Goal: Task Accomplishment & Management: Manage account settings

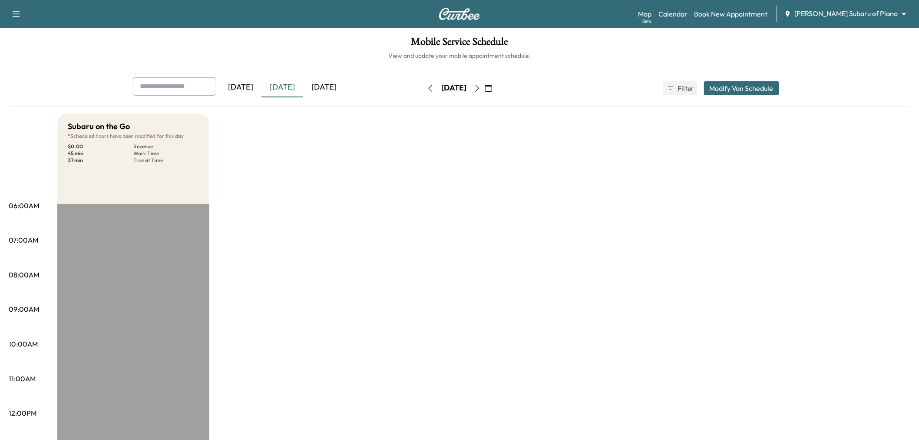
click at [492, 86] on icon "button" at bounding box center [488, 88] width 7 height 7
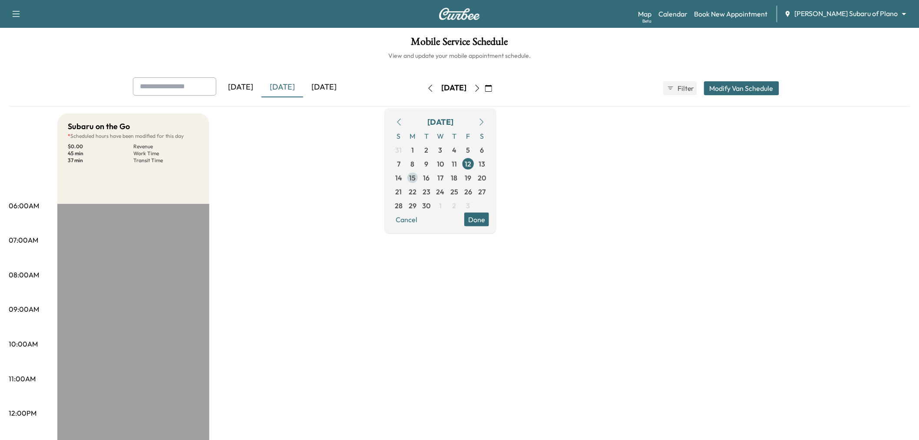
click at [416, 175] on span "15" at bounding box center [413, 177] width 7 height 10
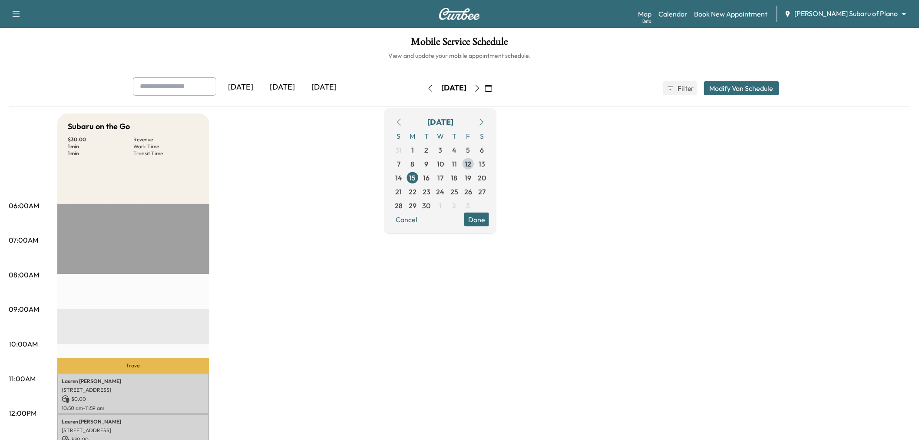
click at [489, 219] on button "Done" at bounding box center [477, 219] width 25 height 14
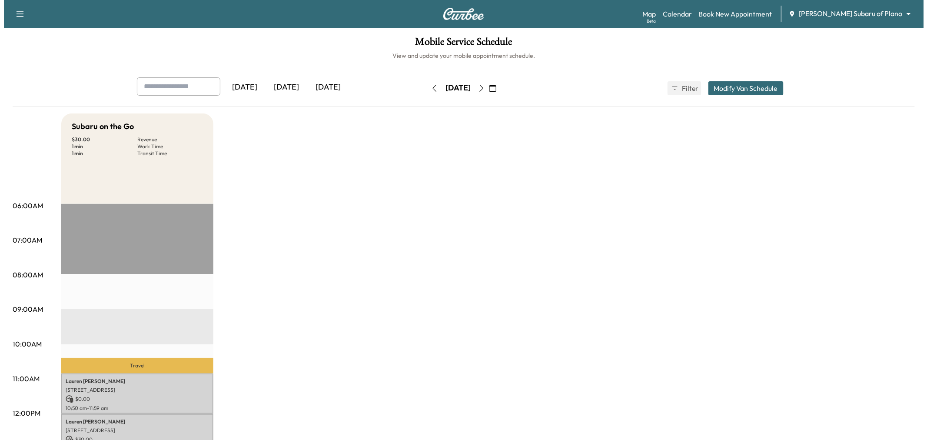
scroll to position [145, 0]
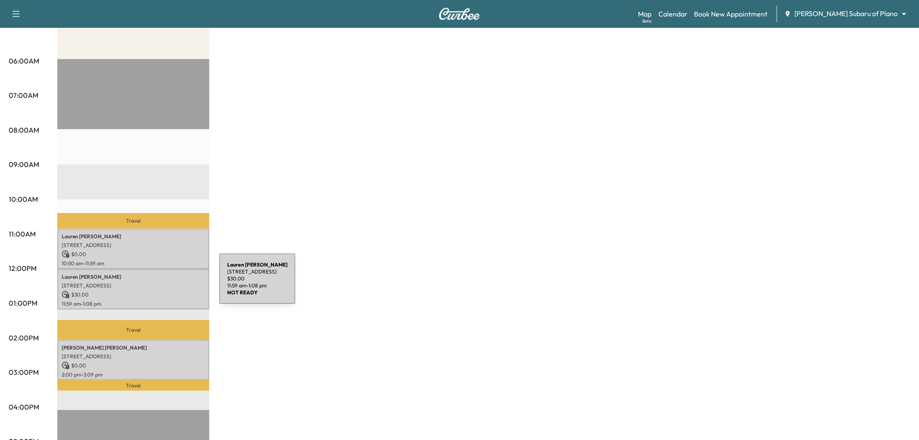
click at [154, 284] on p "[STREET_ADDRESS]" at bounding box center [133, 285] width 143 height 7
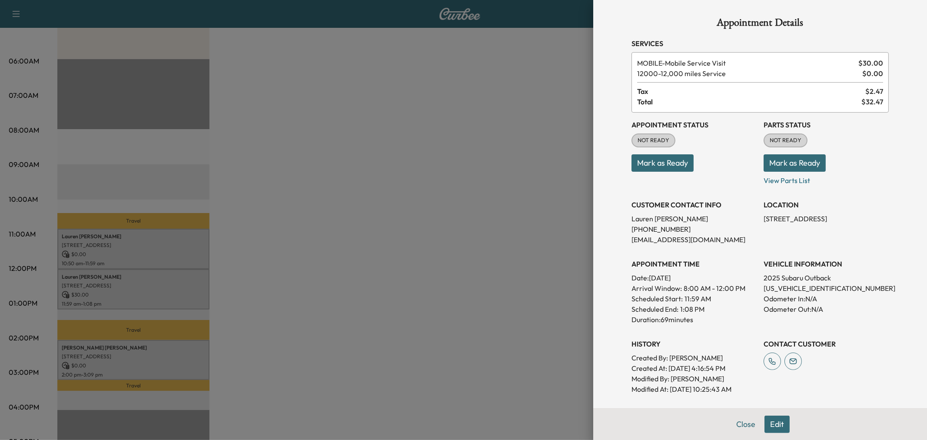
click at [154, 284] on div at bounding box center [463, 220] width 927 height 440
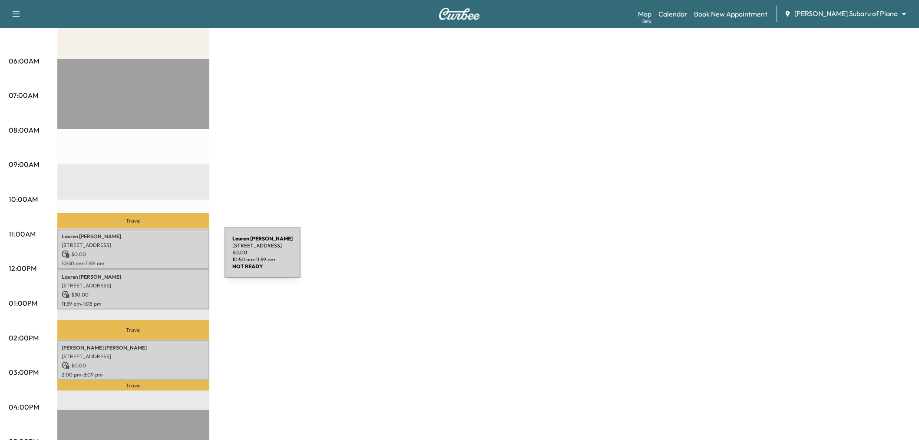
click at [159, 260] on p "10:50 am - 11:59 am" at bounding box center [133, 263] width 143 height 7
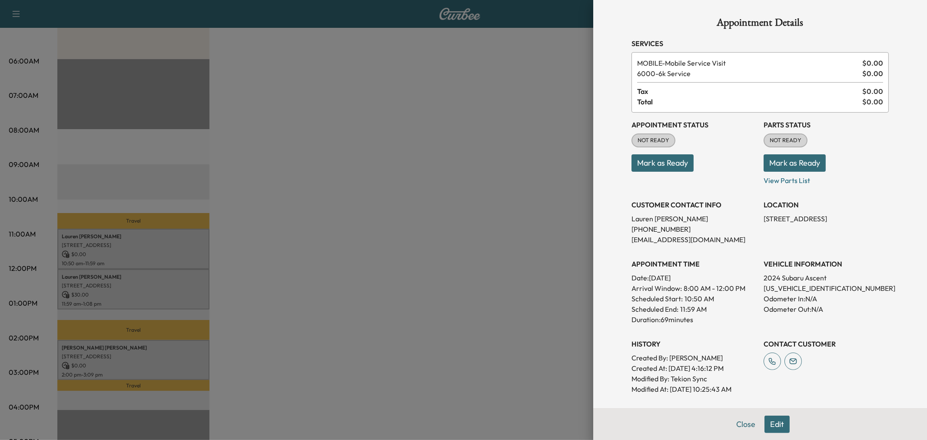
click at [159, 257] on div at bounding box center [463, 220] width 927 height 440
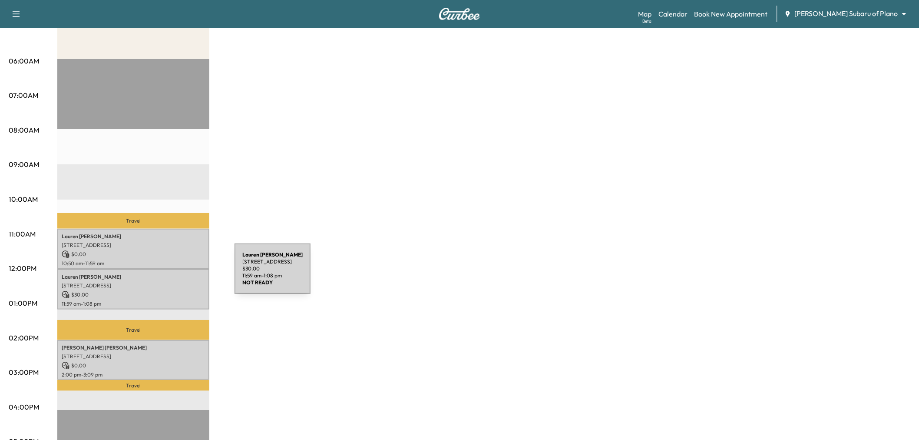
click at [169, 274] on p "Lauren Dudley" at bounding box center [133, 276] width 143 height 7
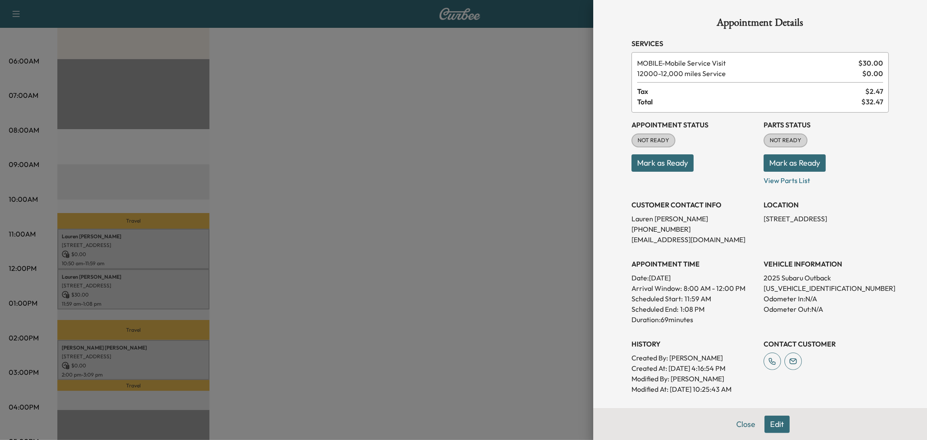
click at [169, 274] on div at bounding box center [463, 220] width 927 height 440
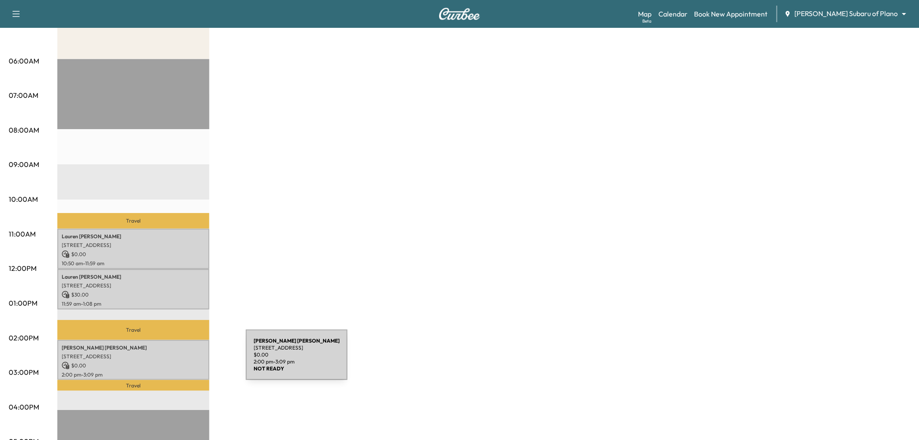
click at [181, 362] on p "$ 0.00" at bounding box center [133, 366] width 143 height 8
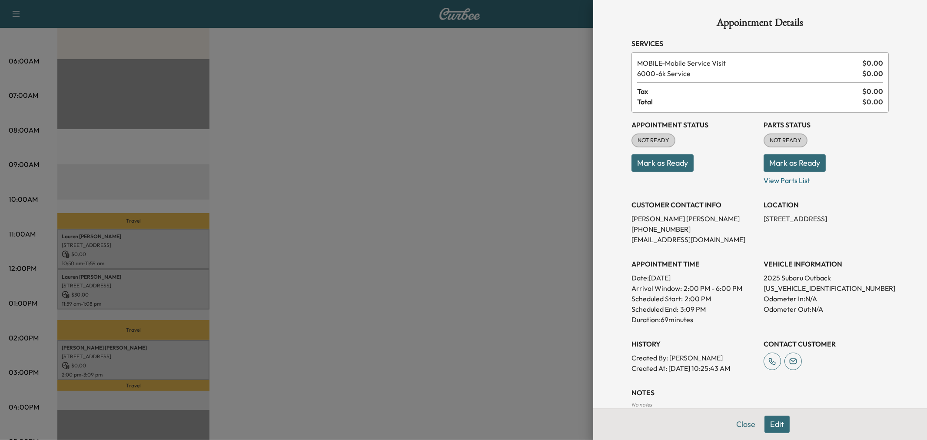
click at [317, 252] on div at bounding box center [463, 220] width 927 height 440
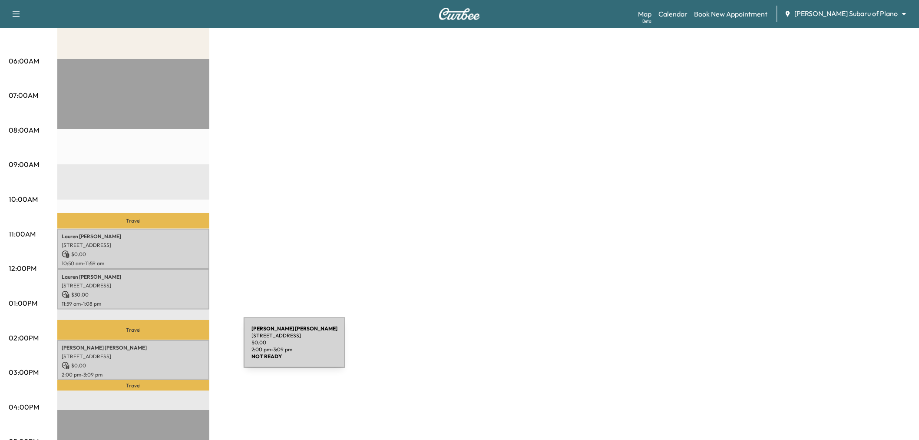
click at [179, 348] on div "Emma Tessier 7417 Alto Caro Dr., Dallas, TX 75248, US $ 0.00 2:00 pm - 3:09 pm" at bounding box center [133, 360] width 152 height 40
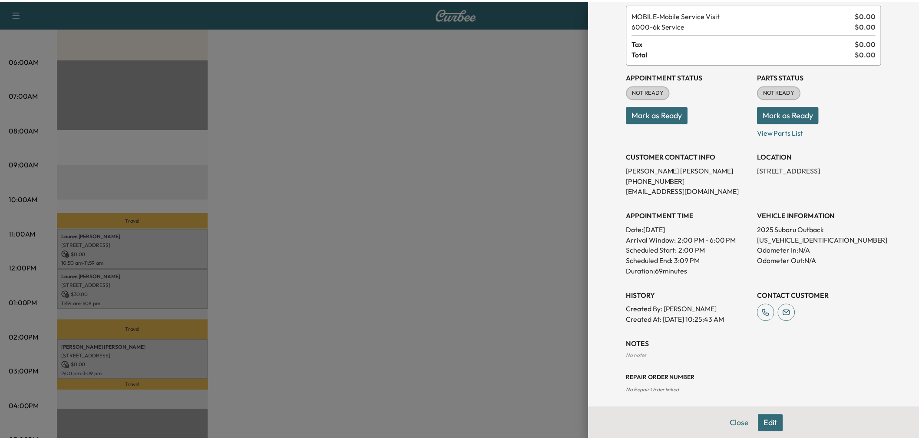
scroll to position [92, 0]
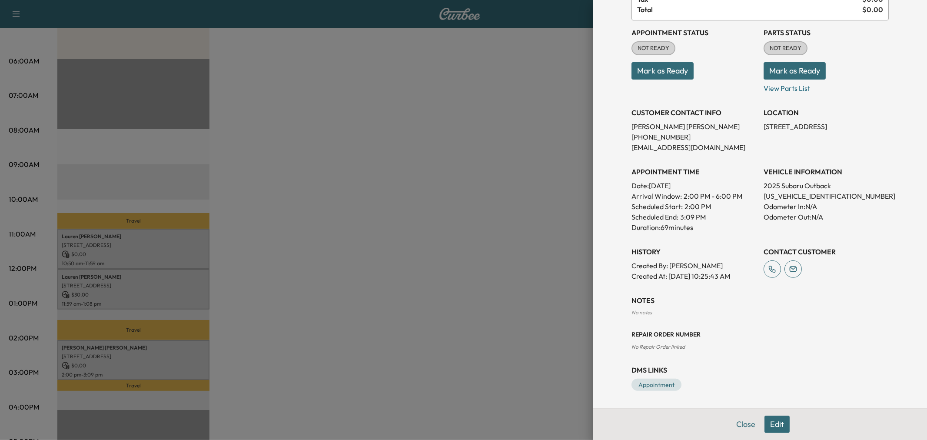
click at [442, 276] on div at bounding box center [463, 220] width 927 height 440
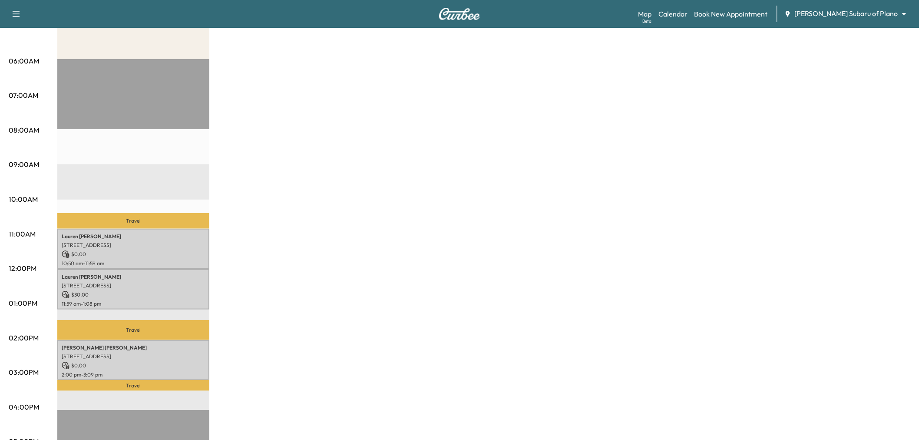
scroll to position [0, 0]
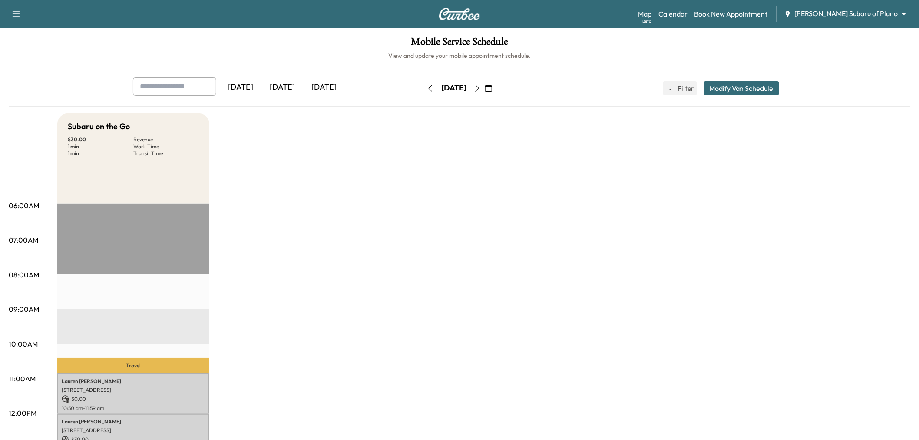
click at [750, 10] on link "Book New Appointment" at bounding box center [731, 14] width 73 height 10
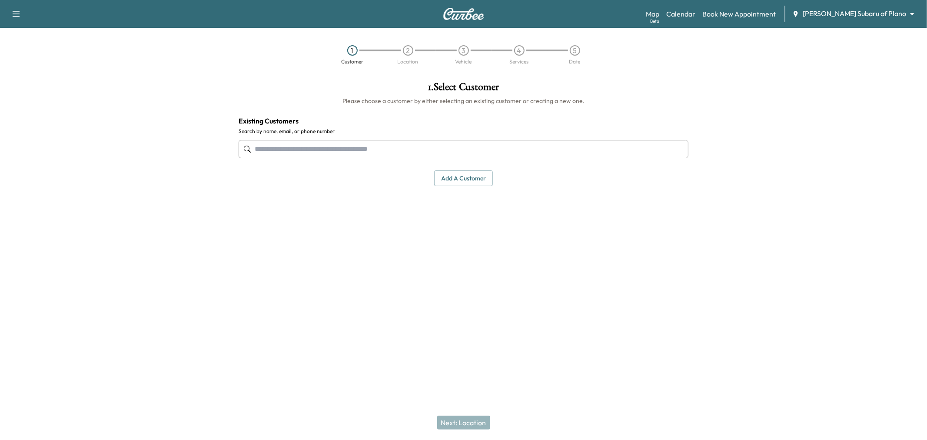
click at [380, 142] on input "text" at bounding box center [464, 149] width 450 height 18
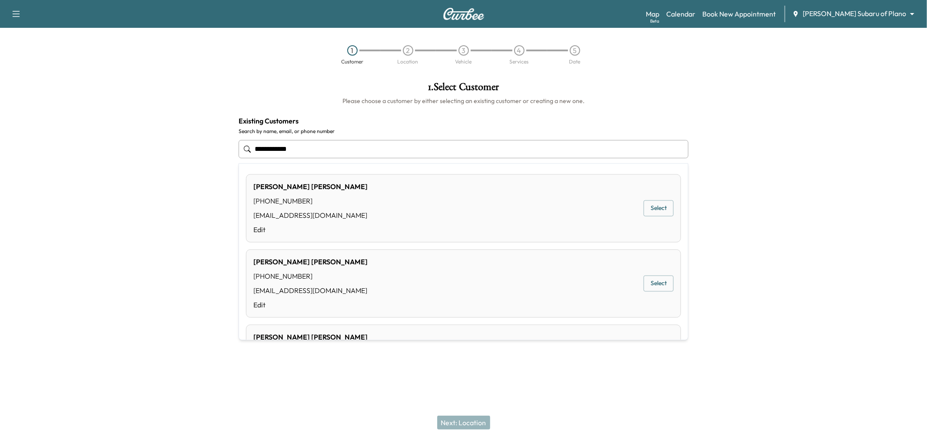
click at [649, 282] on button "Select" at bounding box center [659, 283] width 30 height 16
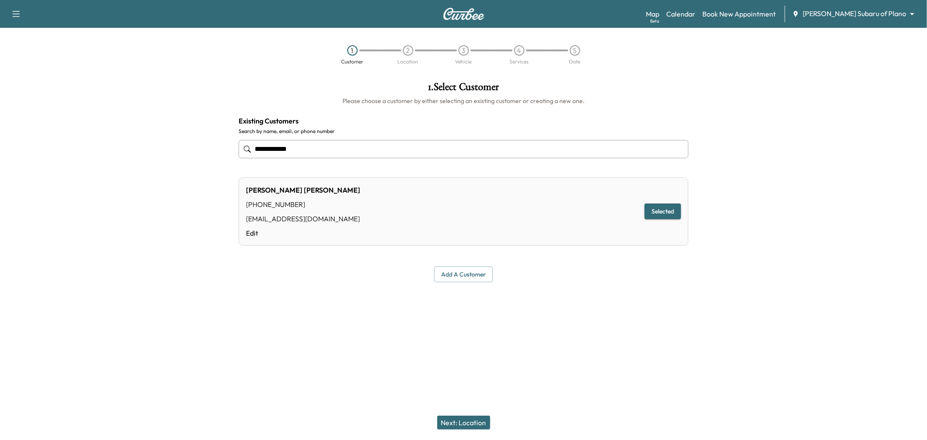
type input "**********"
click at [459, 421] on button "Next: Location" at bounding box center [463, 422] width 53 height 14
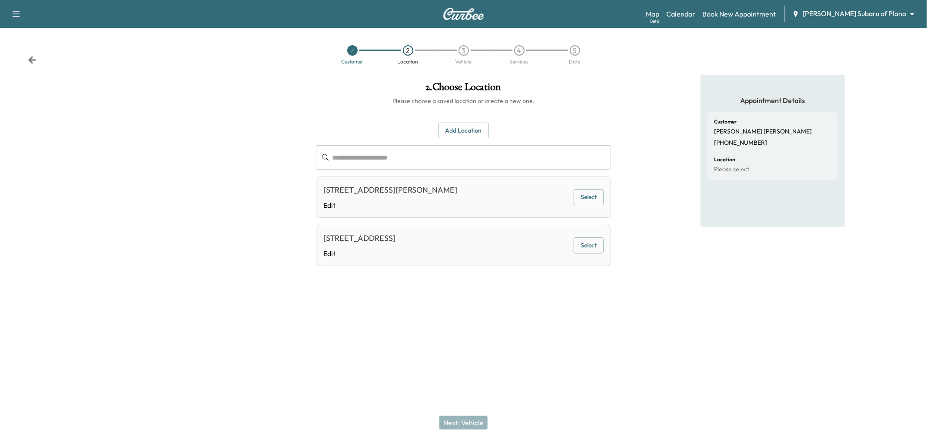
click at [587, 197] on button "Select" at bounding box center [589, 197] width 30 height 16
click at [580, 194] on button "Selected" at bounding box center [585, 197] width 36 height 16
click at [583, 248] on button "Select" at bounding box center [589, 245] width 30 height 16
click at [471, 421] on button "Next: Vehicle" at bounding box center [463, 422] width 48 height 14
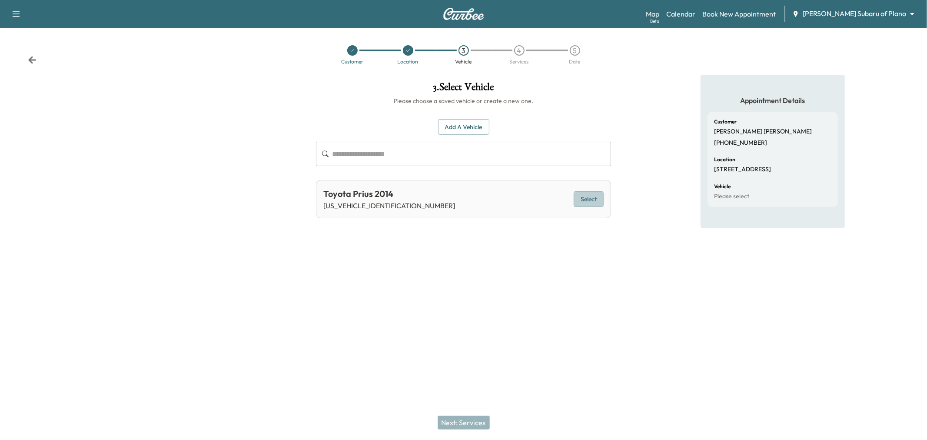
drag, startPoint x: 589, startPoint y: 199, endPoint x: 518, endPoint y: 346, distance: 164.0
click at [590, 200] on button "Select" at bounding box center [589, 199] width 30 height 16
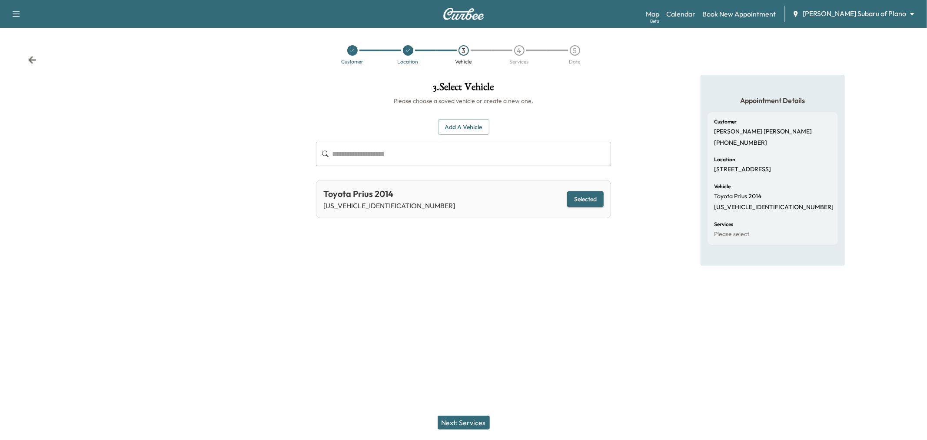
click at [466, 418] on button "Next: Services" at bounding box center [464, 422] width 52 height 14
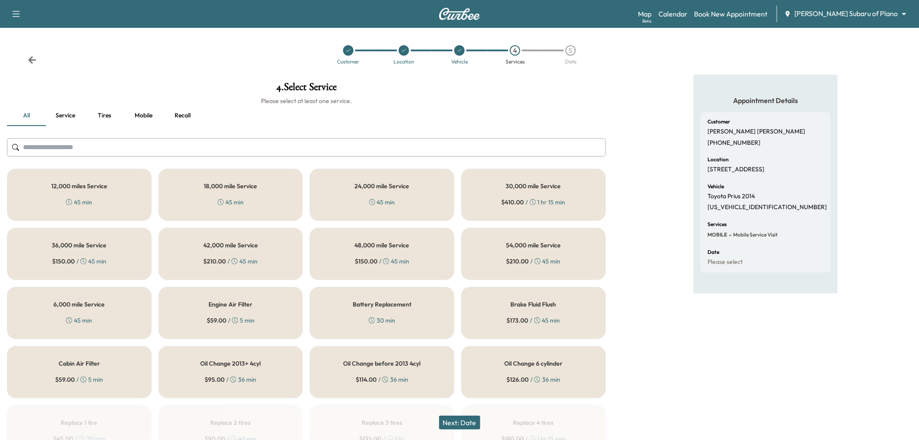
scroll to position [48, 0]
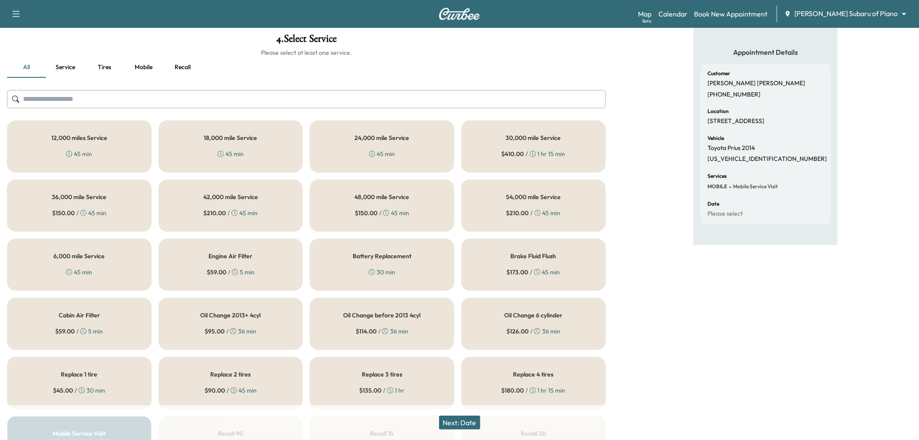
click at [551, 142] on div "30,000 mile Service $ 410.00 / 1 hr 15 min" at bounding box center [533, 146] width 145 height 52
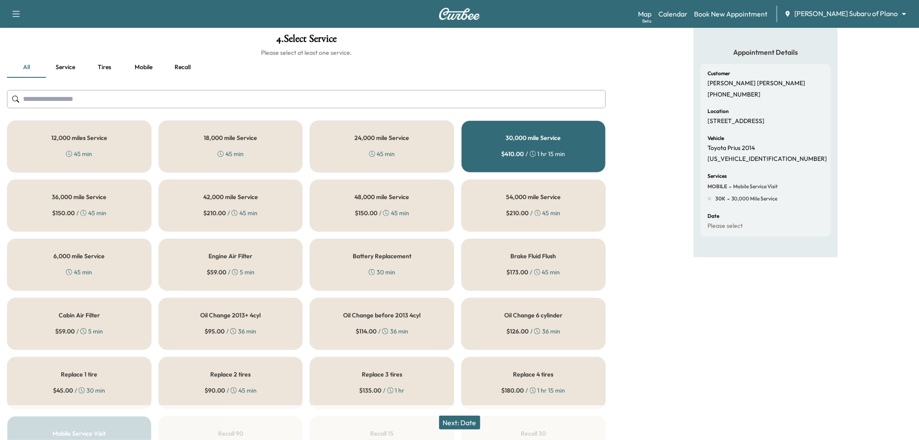
click at [542, 378] on div "Replace 4 tires $ 180.00 / 1 hr 15 min" at bounding box center [533, 383] width 145 height 52
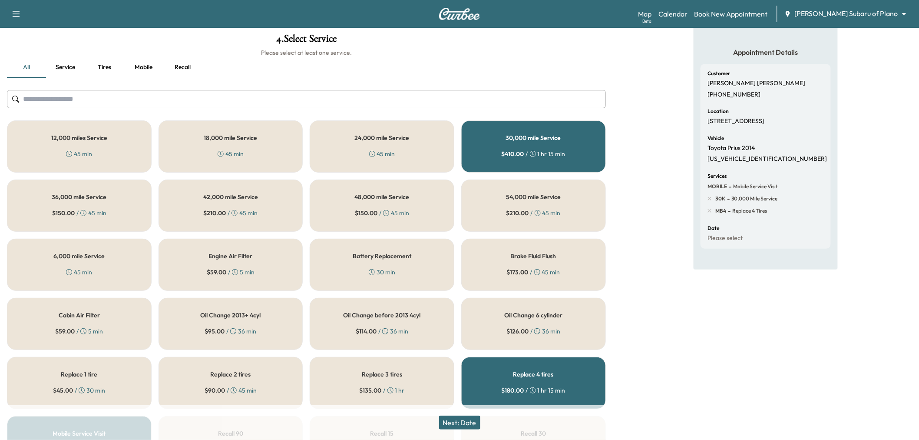
click at [464, 422] on button "Next: Date" at bounding box center [459, 422] width 41 height 14
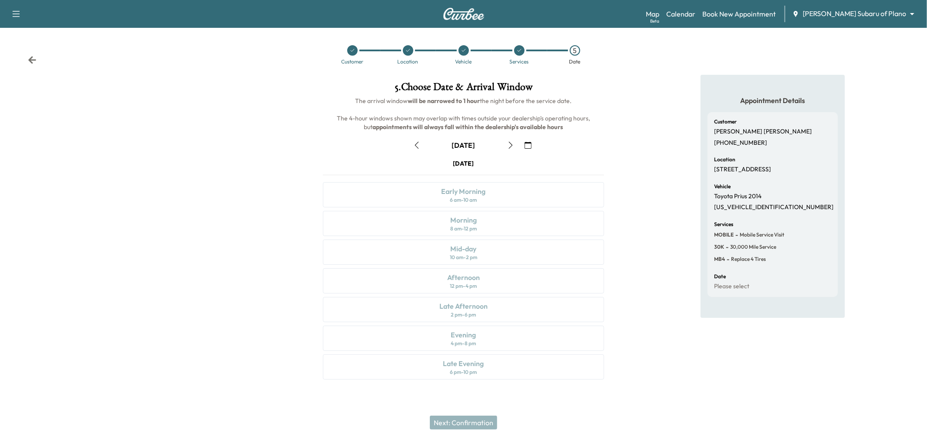
click at [511, 142] on icon "button" at bounding box center [510, 145] width 7 height 7
click at [511, 143] on icon "button" at bounding box center [510, 145] width 7 height 7
click at [520, 49] on icon at bounding box center [519, 50] width 3 height 3
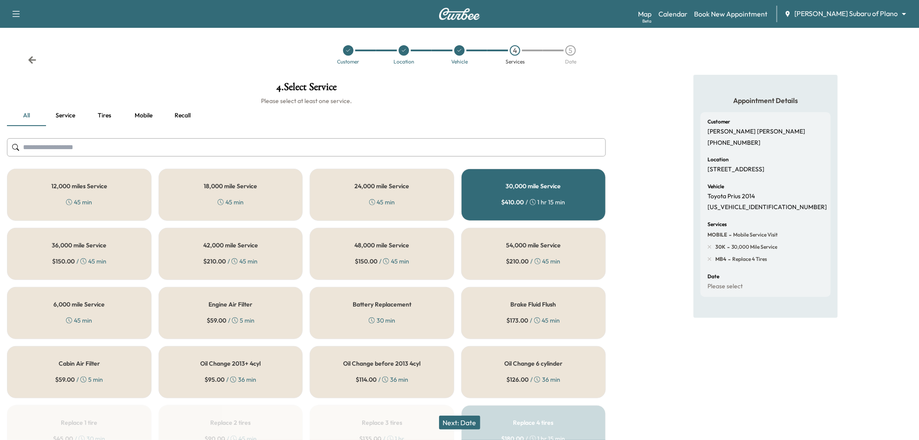
click at [551, 188] on h5 "30,000 mile Service" at bounding box center [533, 186] width 55 height 6
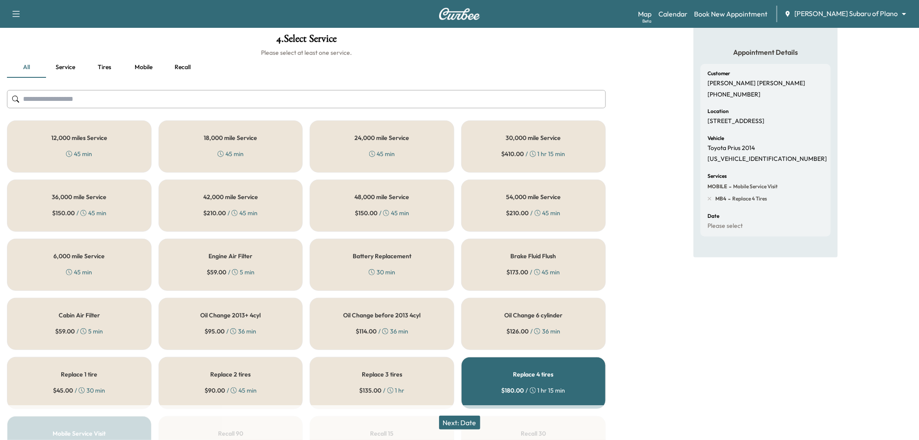
scroll to position [193, 0]
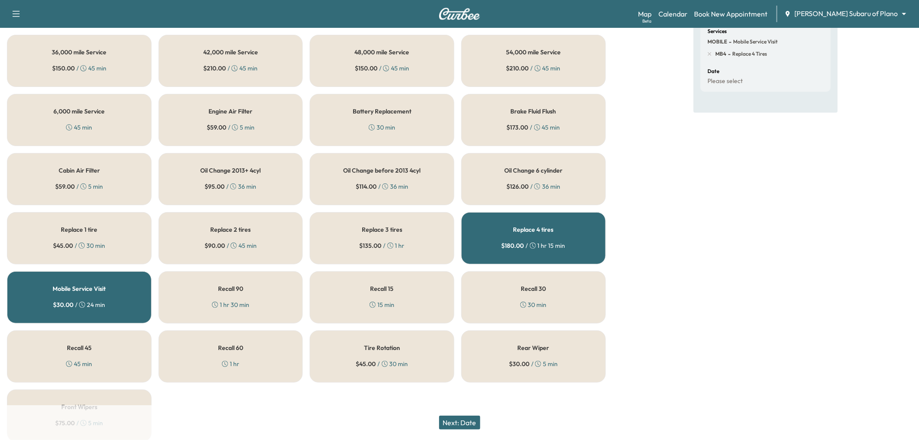
click at [464, 420] on button "Next: Date" at bounding box center [459, 422] width 41 height 14
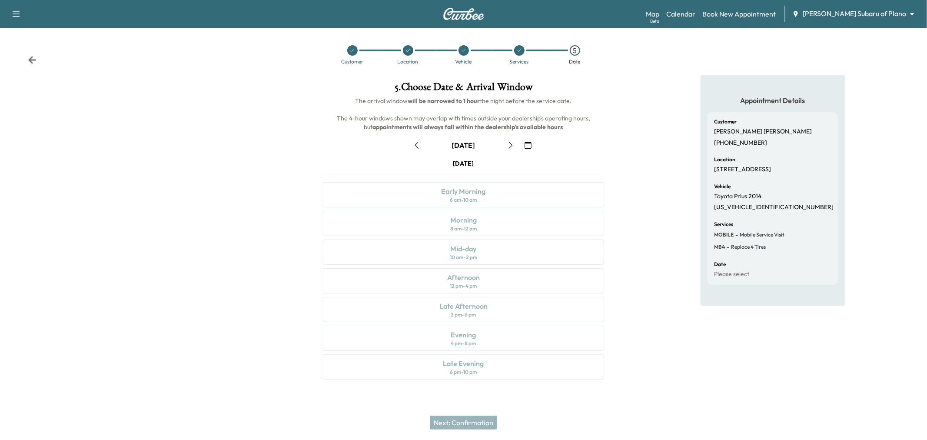
click at [512, 149] on button "button" at bounding box center [510, 145] width 15 height 14
click at [510, 144] on icon "button" at bounding box center [510, 145] width 7 height 7
click at [492, 231] on div "Morning 8 am - 12 pm" at bounding box center [463, 223] width 281 height 25
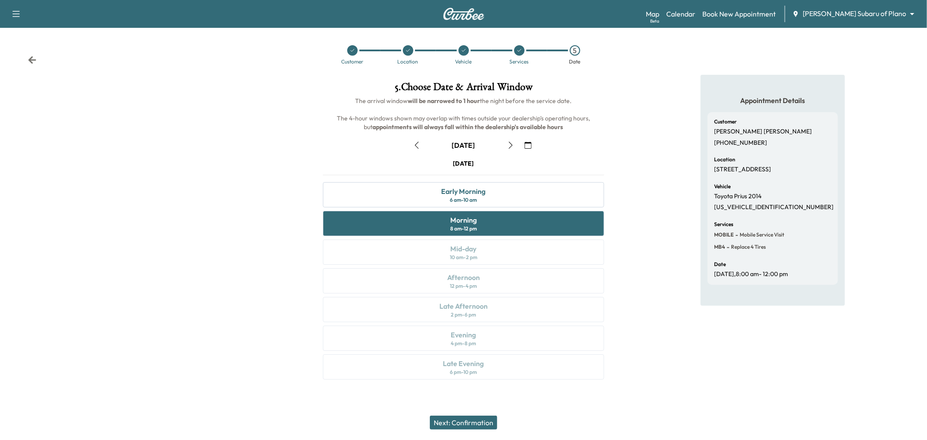
click at [462, 424] on button "Next: Confirmation" at bounding box center [463, 422] width 67 height 14
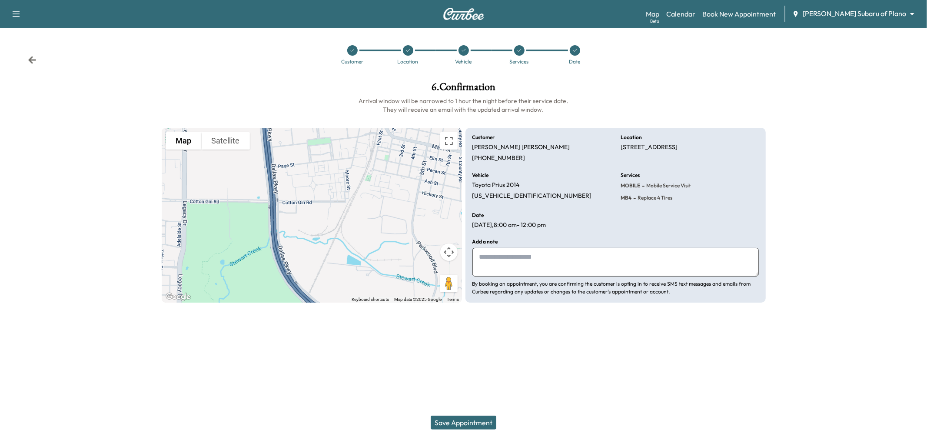
click at [466, 419] on button "Save Appointment" at bounding box center [464, 422] width 66 height 14
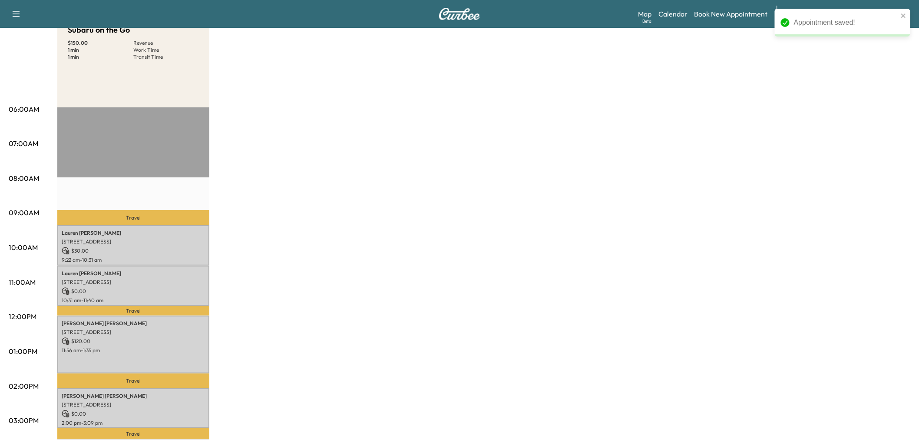
scroll to position [193, 0]
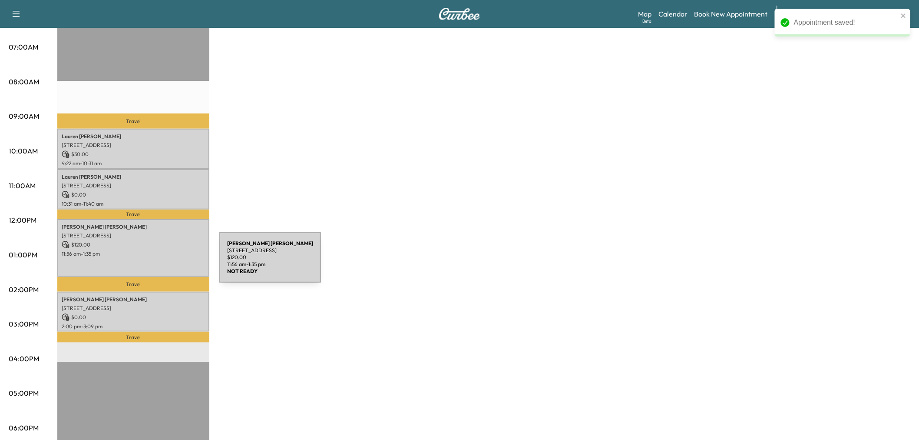
click at [159, 258] on div "John Wallace 8000 Dallas Pkwy, Frisco, TX 75034, USA $ 120.00 11:56 am - 1:35 pm" at bounding box center [133, 248] width 152 height 58
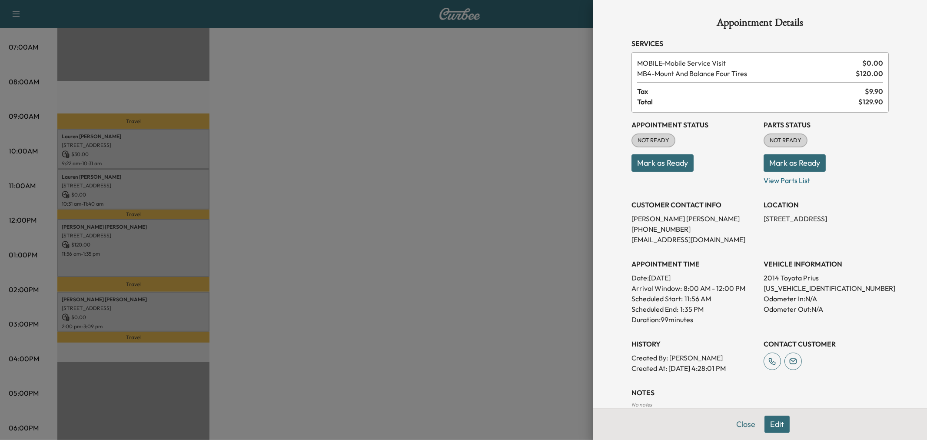
click at [766, 426] on button "Edit" at bounding box center [776, 423] width 25 height 17
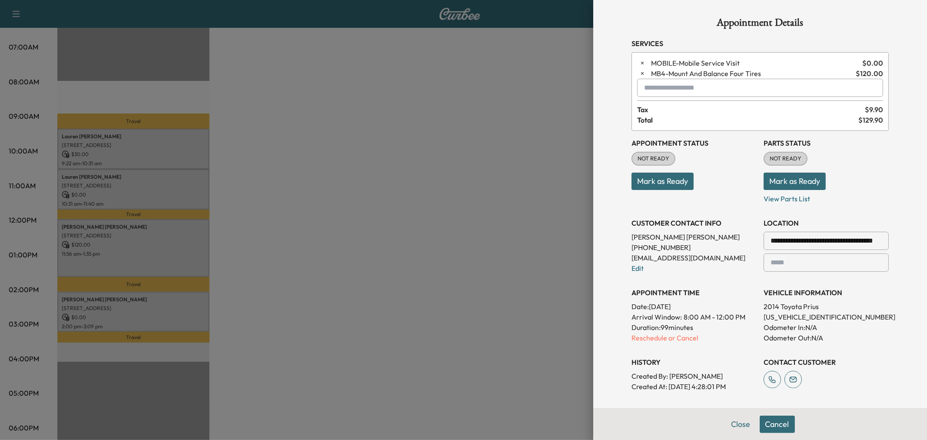
click at [685, 85] on input "text" at bounding box center [760, 88] width 246 height 18
type input "*"
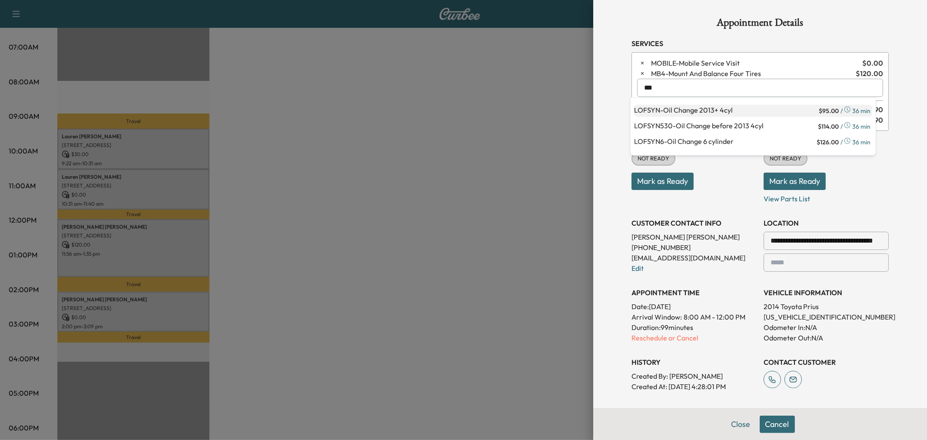
click at [697, 109] on p "LOFSYN - Oil Change 2013+ 4cyl" at bounding box center [725, 111] width 183 height 12
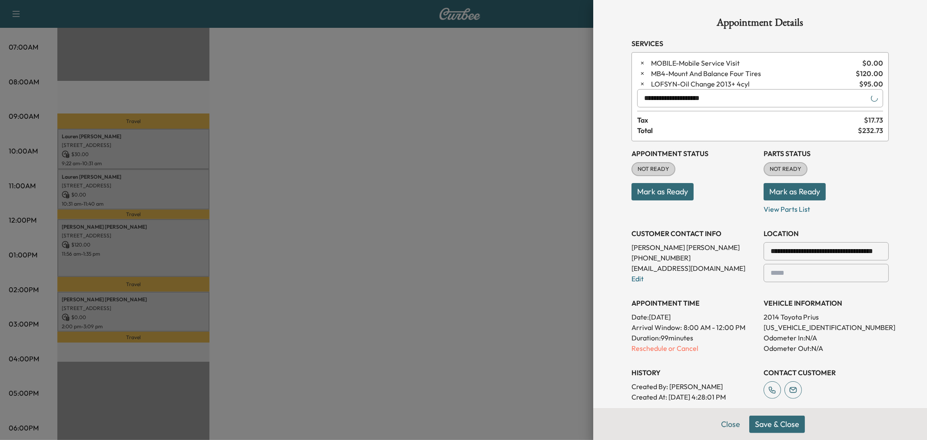
type input "**********"
click at [764, 423] on button "Save & Close" at bounding box center [777, 423] width 56 height 17
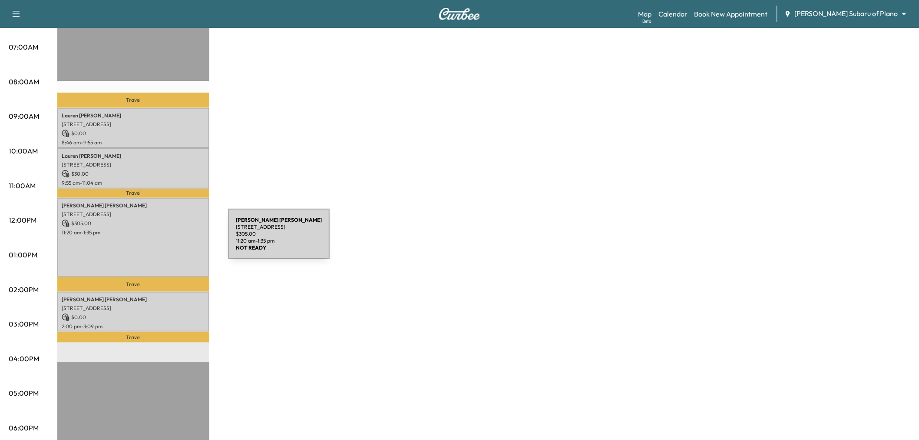
click at [163, 239] on div "John Wallace 8000 Dallas Pkwy, Frisco, TX 75034, USA $ 305.00 11:20 am - 1:35 pm" at bounding box center [133, 237] width 152 height 79
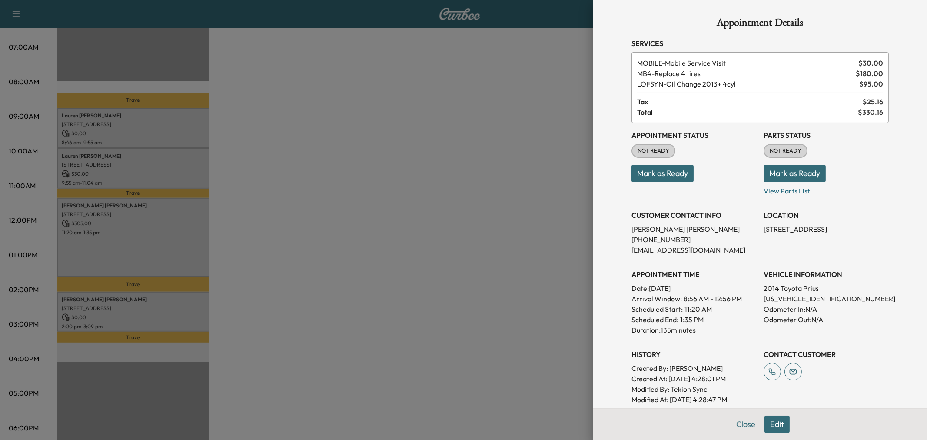
click at [769, 427] on button "Edit" at bounding box center [776, 423] width 25 height 17
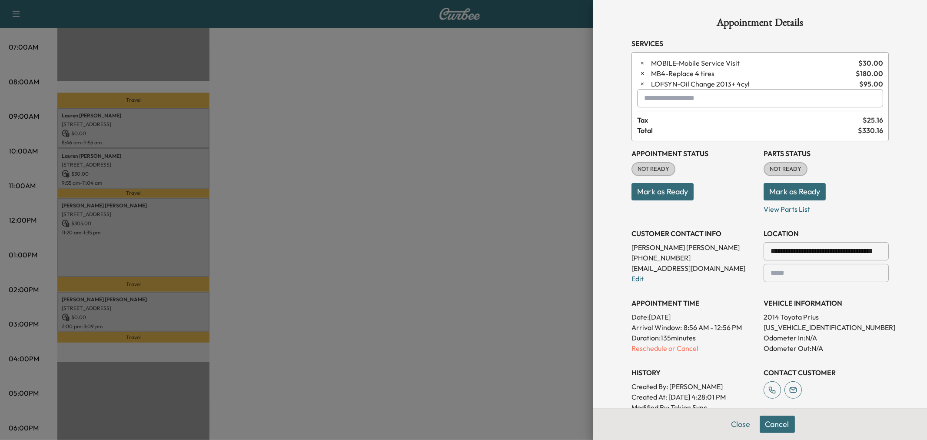
click at [683, 99] on input "text" at bounding box center [760, 98] width 246 height 18
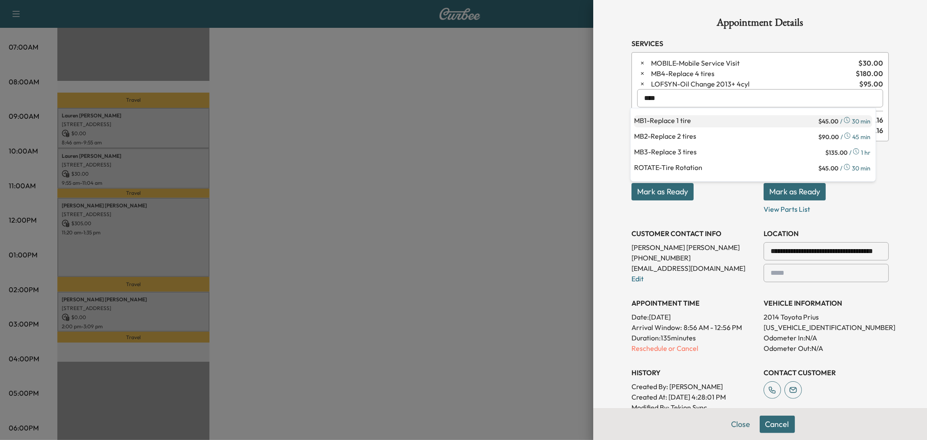
click at [705, 119] on p "MB1 - Replace 1 tire" at bounding box center [725, 121] width 182 height 12
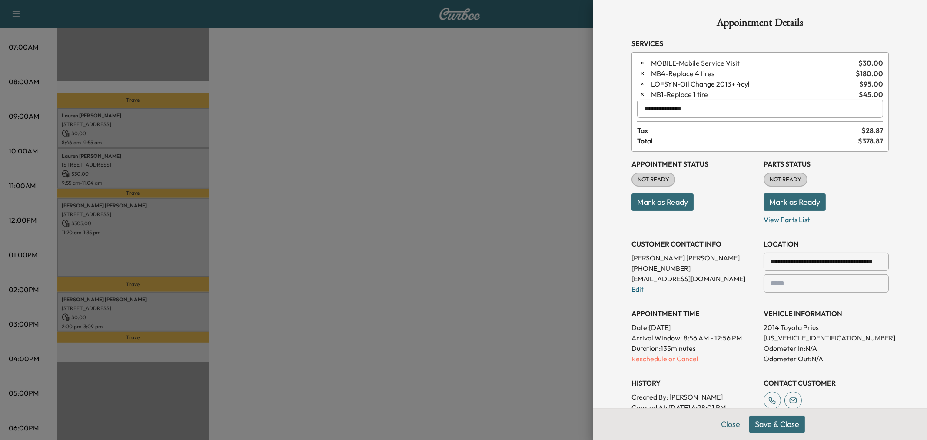
type input "**********"
click at [778, 425] on button "Save & Close" at bounding box center [777, 423] width 56 height 17
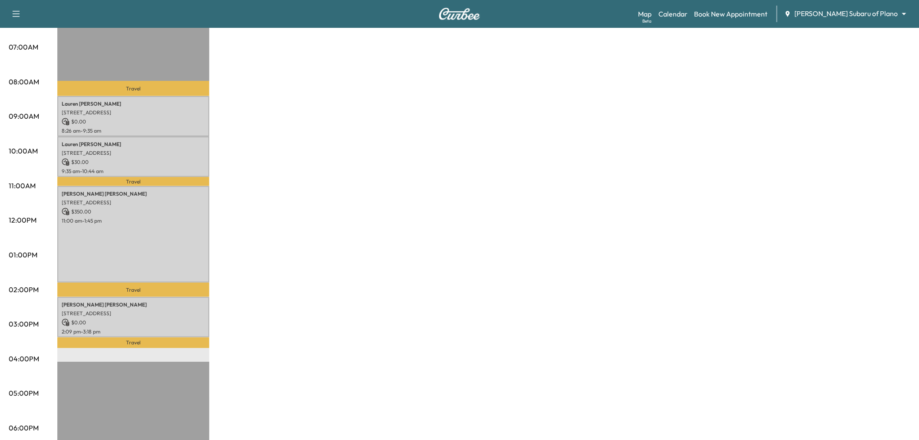
click at [353, 259] on div "Subaru on the Go $ 380.00 Revenue 1 min Work Time 1 min Transit Time Travel Lau…" at bounding box center [483, 246] width 853 height 652
click at [362, 242] on div "Subaru on the Go $ 380.00 Revenue 1 min Work Time 1 min Transit Time Travel Lau…" at bounding box center [483, 246] width 853 height 652
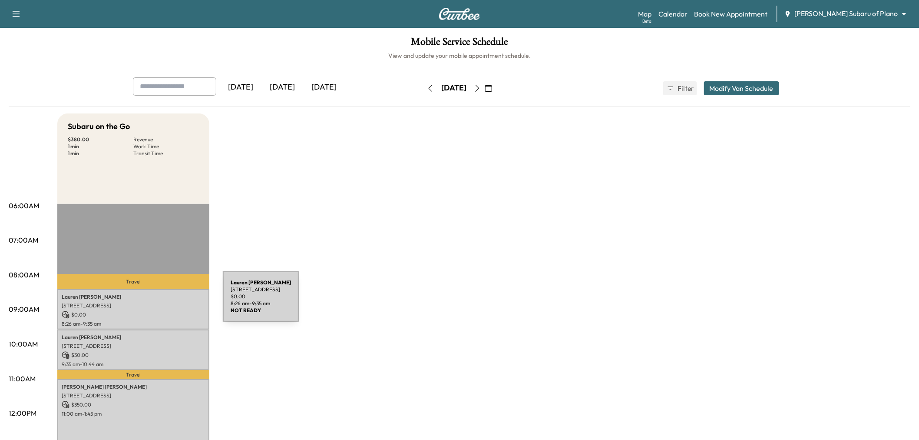
scroll to position [145, 0]
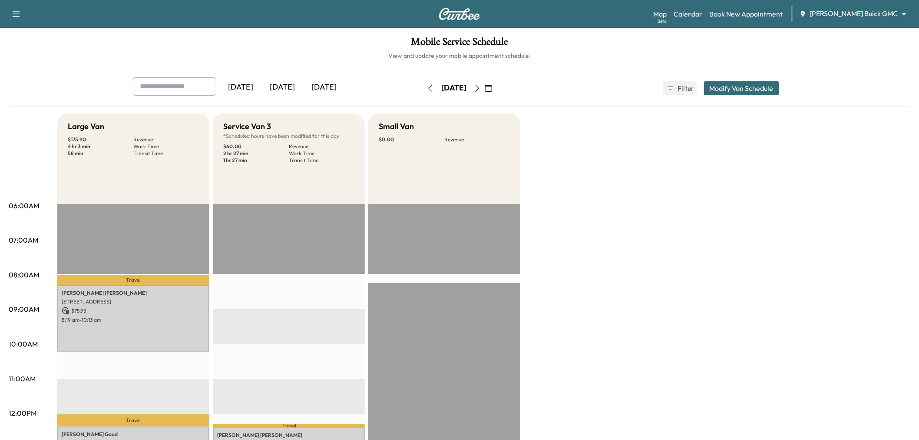
click at [485, 92] on button "button" at bounding box center [477, 88] width 15 height 14
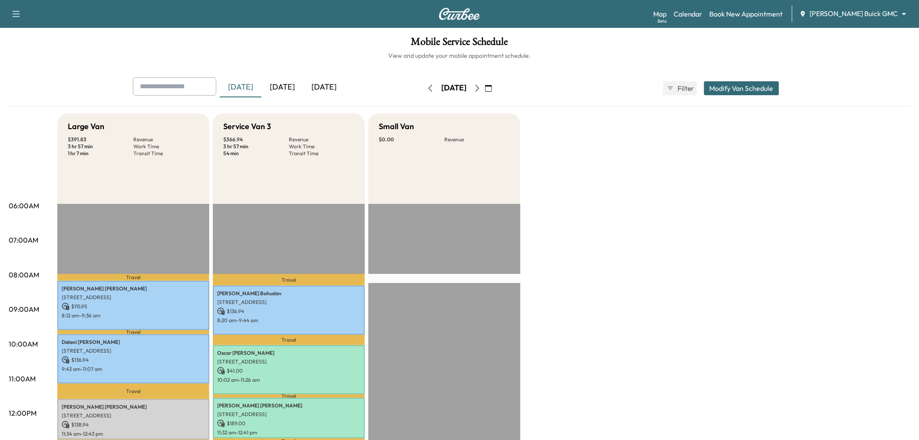
click at [496, 86] on button "button" at bounding box center [488, 88] width 15 height 14
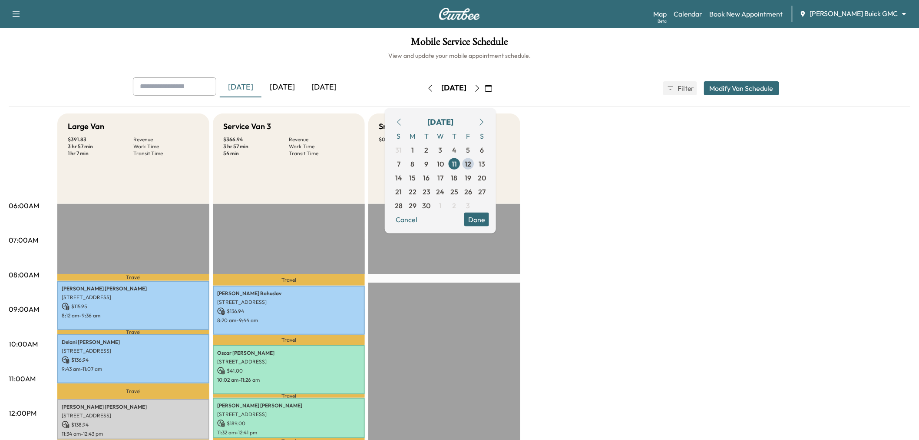
click at [644, 263] on div "Large Van $ 391.83 Revenue 3 hr 57 min Work Time 1 hr 7 min Transit Time Travel…" at bounding box center [483, 439] width 853 height 652
click at [301, 91] on div "[DATE]" at bounding box center [283, 87] width 42 height 20
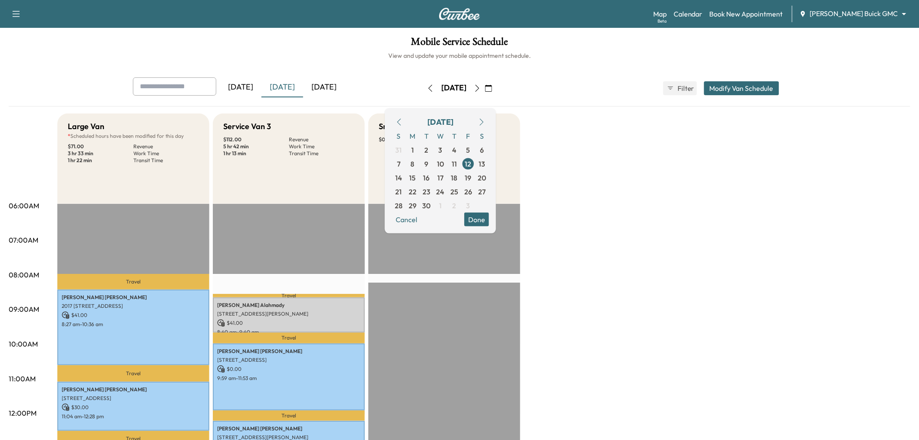
click at [492, 88] on icon "button" at bounding box center [488, 88] width 7 height 7
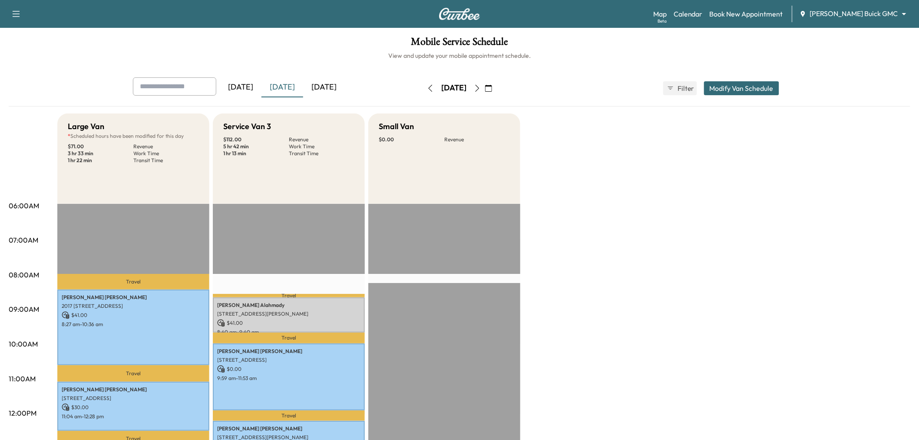
click at [496, 83] on button "button" at bounding box center [488, 88] width 15 height 14
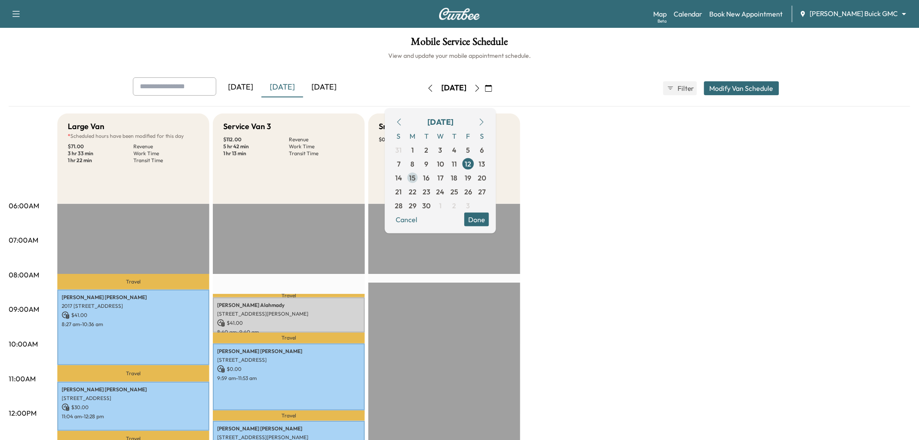
click at [416, 175] on span "15" at bounding box center [413, 177] width 7 height 10
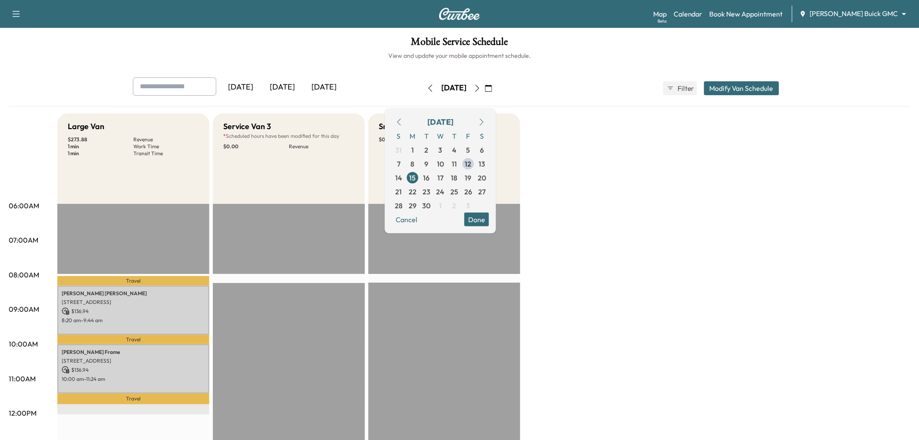
click at [489, 216] on button "Done" at bounding box center [477, 219] width 25 height 14
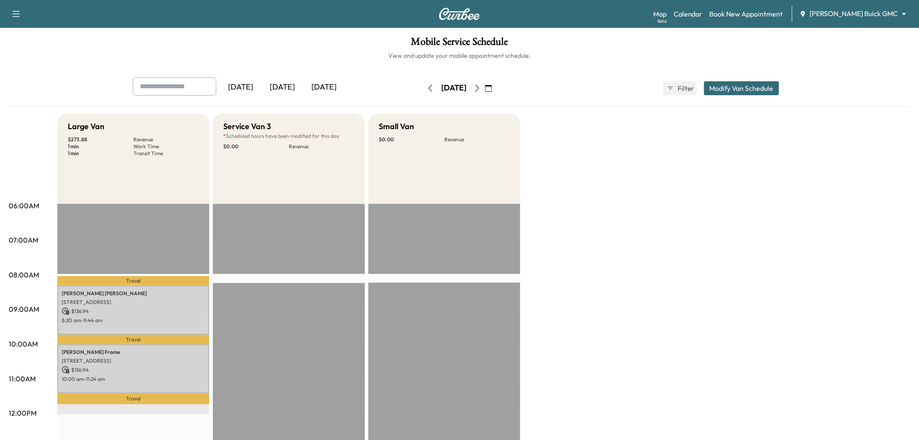
scroll to position [96, 0]
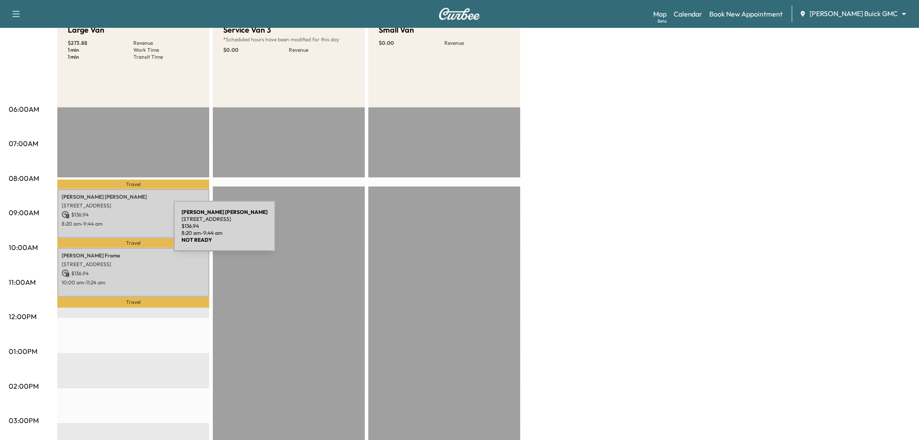
click at [109, 231] on div "Cynthia Boyett 7194 Waterlily Ln, Frisco, TX 75034, US $ 136.94 8:20 am - 9:44 …" at bounding box center [133, 213] width 152 height 49
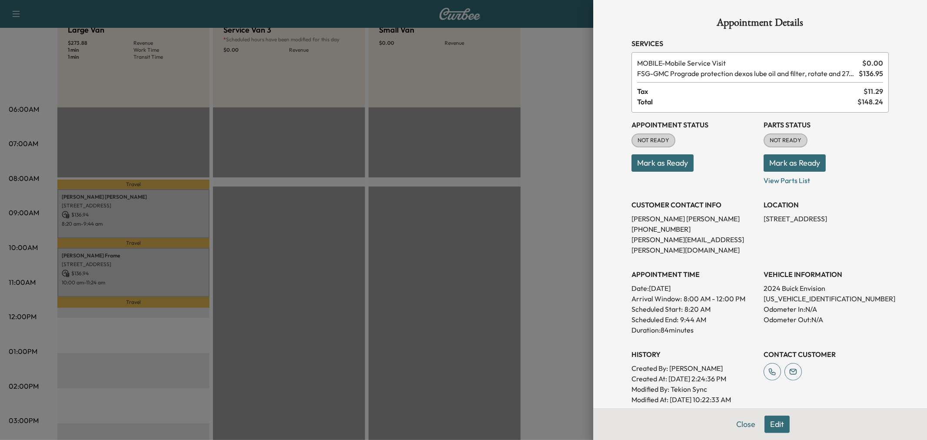
click at [119, 254] on div at bounding box center [463, 220] width 927 height 440
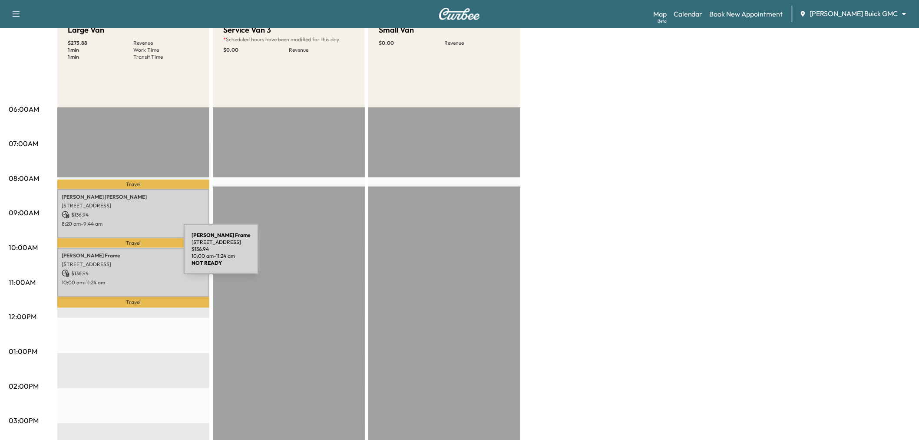
click at [119, 254] on p "Patricia Frame" at bounding box center [133, 255] width 143 height 7
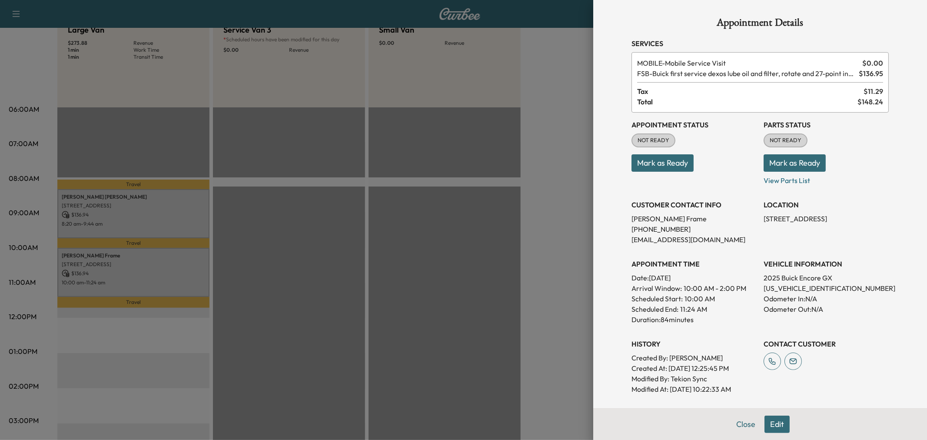
click at [131, 228] on div at bounding box center [463, 220] width 927 height 440
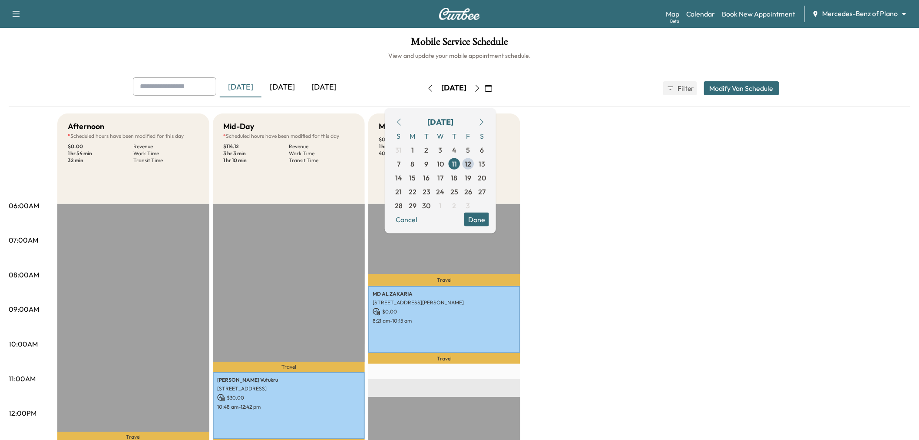
click at [492, 88] on icon "button" at bounding box center [488, 88] width 7 height 7
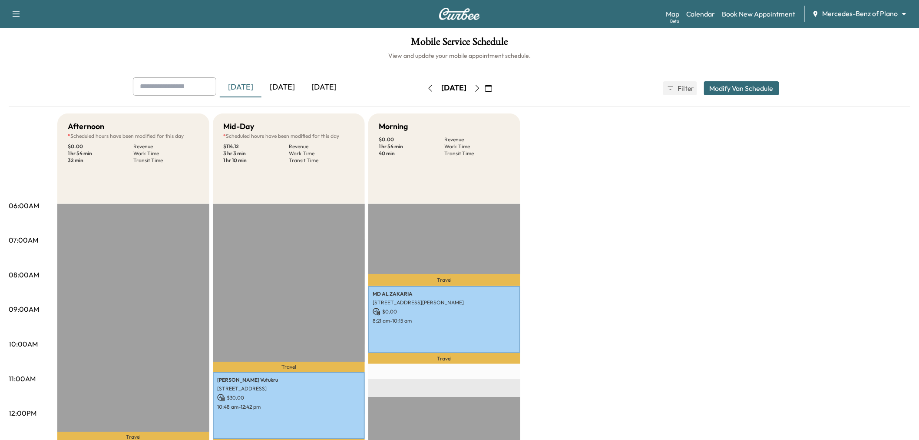
click at [492, 88] on icon "button" at bounding box center [488, 88] width 7 height 7
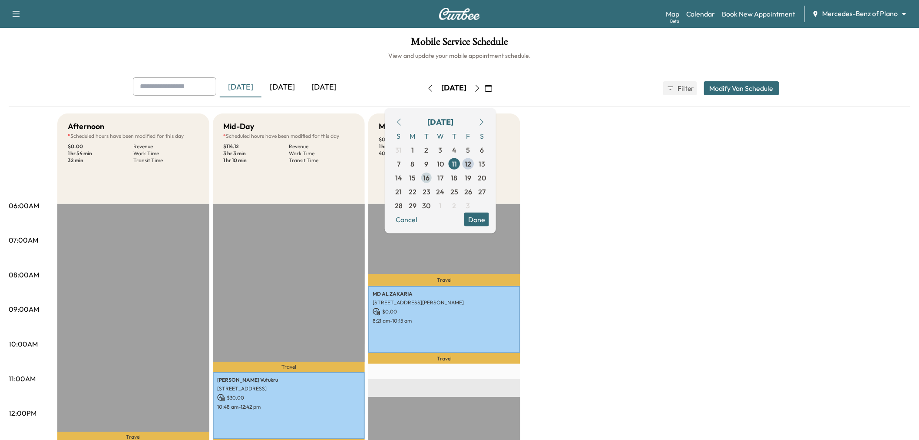
click at [430, 179] on span "16" at bounding box center [427, 177] width 7 height 10
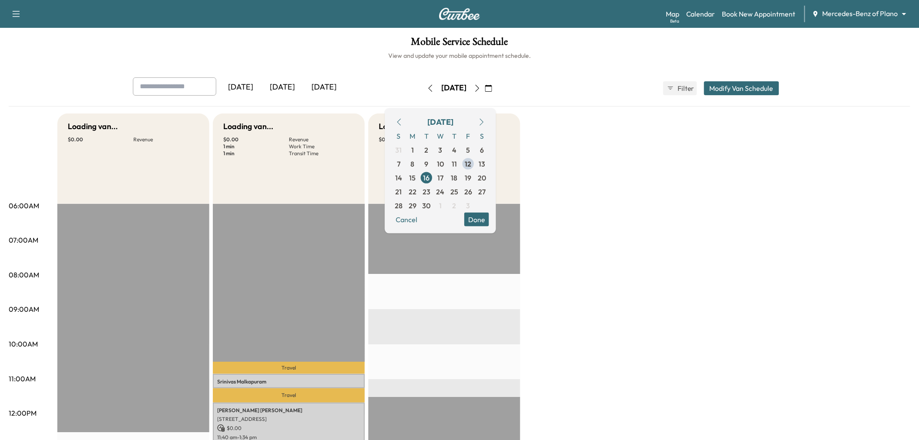
click at [489, 218] on button "Done" at bounding box center [477, 219] width 25 height 14
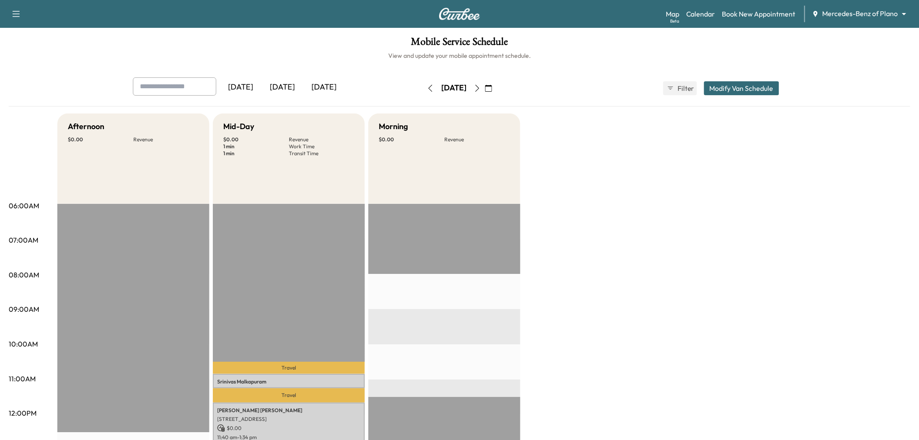
scroll to position [96, 0]
